Goal: Go to known website: Go to known website

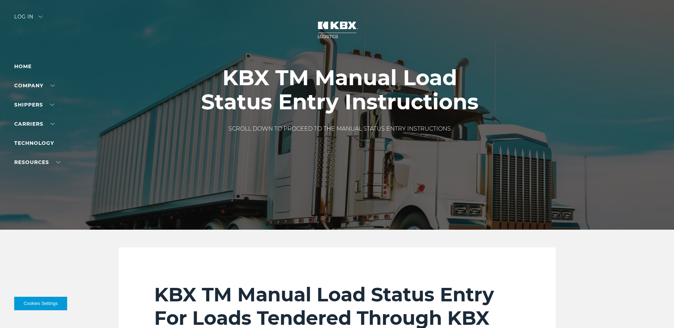
click at [19, 17] on div "Log in" at bounding box center [28, 19] width 28 height 10
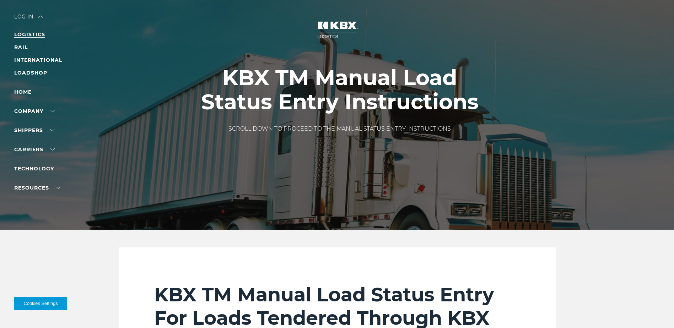
click at [23, 34] on link "LOGISTICS" at bounding box center [29, 34] width 31 height 6
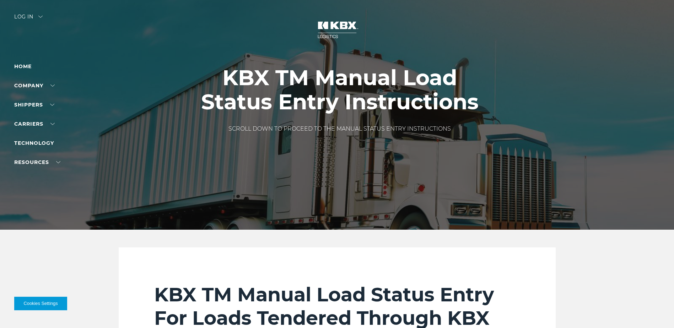
click at [32, 13] on div at bounding box center [339, 115] width 679 height 230
click at [30, 15] on div "Log in" at bounding box center [28, 19] width 28 height 10
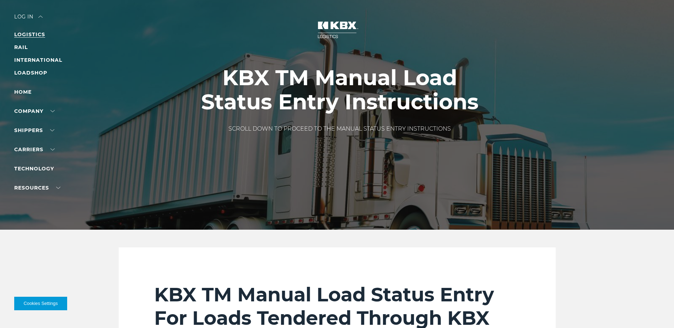
click at [33, 33] on link "LOGISTICS" at bounding box center [29, 34] width 31 height 6
